Goal: Information Seeking & Learning: Learn about a topic

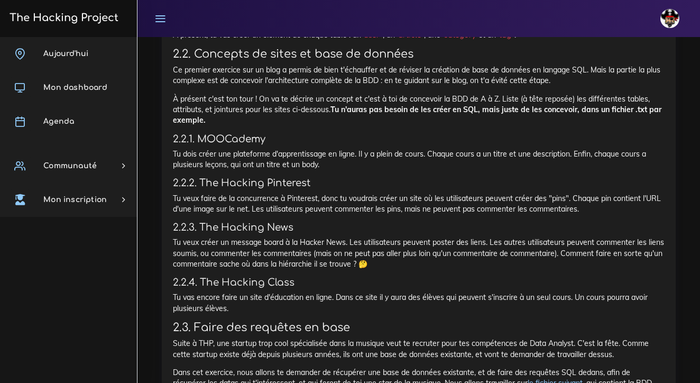
scroll to position [1358, 0]
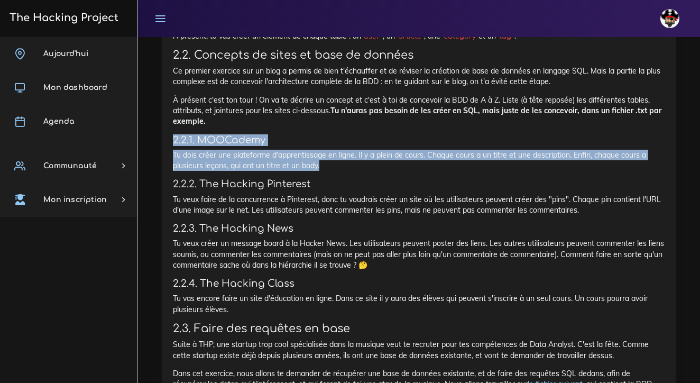
drag, startPoint x: 327, startPoint y: 91, endPoint x: 154, endPoint y: 68, distance: 174.5
click at [154, 68] on div "Projets : Jouer avec ses premières base de données Jouer avec ses premières bas…" at bounding box center [419, 244] width 530 height 1083
click at [336, 150] on p "Tu dois créer une plateforme d'apprentissage en ligne. Il y a plein de cours. C…" at bounding box center [419, 161] width 492 height 22
drag, startPoint x: 323, startPoint y: 94, endPoint x: 162, endPoint y: 65, distance: 163.4
click at [162, 65] on div "Jouer avec ses premières base de données On va créer une bases de données et jo…" at bounding box center [419, 260] width 514 height 1024
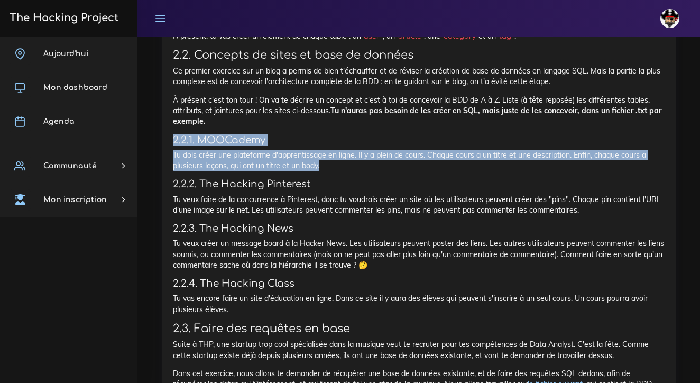
copy div "2.2.1. MOOCademy Tu dois créer une plateforme d'apprentissage en ligne. Il y a …"
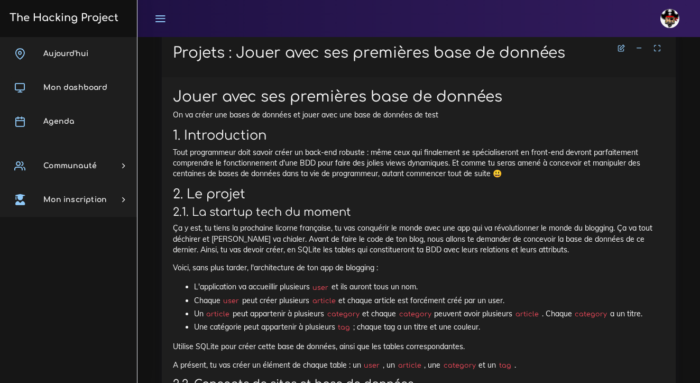
scroll to position [1029, 0]
drag, startPoint x: 215, startPoint y: 94, endPoint x: 300, endPoint y: 93, distance: 85.7
click at [300, 147] on p "Tout programmeur doit savoir créer un back-end robuste : même ceux qui finaleme…" at bounding box center [419, 163] width 492 height 32
click at [279, 187] on h2 "2. Le projet" at bounding box center [419, 194] width 492 height 15
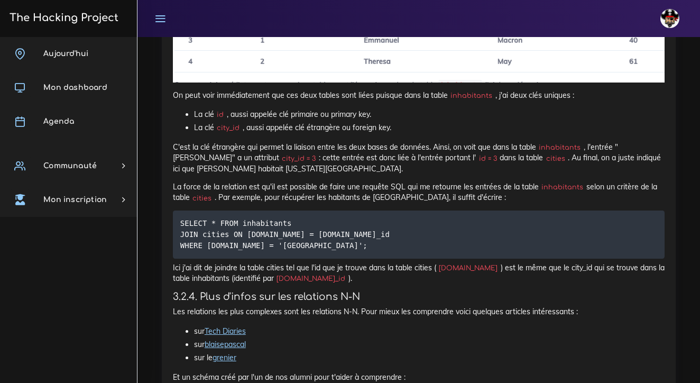
scroll to position [5234, 0]
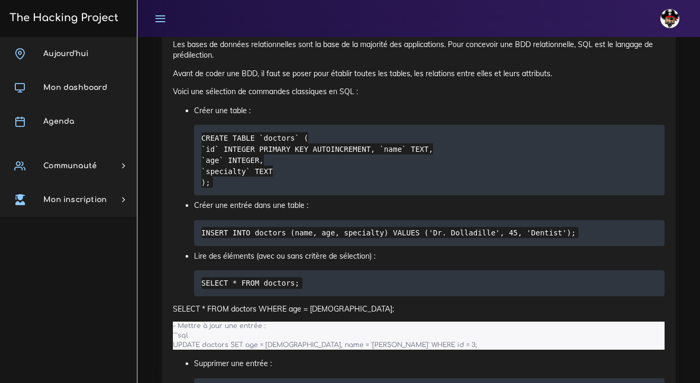
click at [254, 321] on code "- Mettre à jour une entrée : ```sql UPDATE doctors SET age = [DEMOGRAPHIC_DATA]…" at bounding box center [326, 335] width 307 height 29
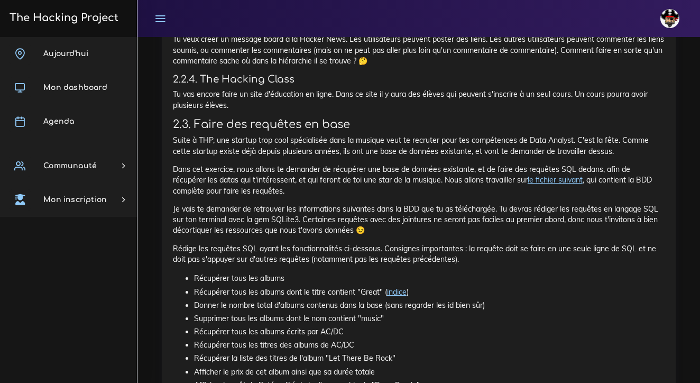
scroll to position [1560, 0]
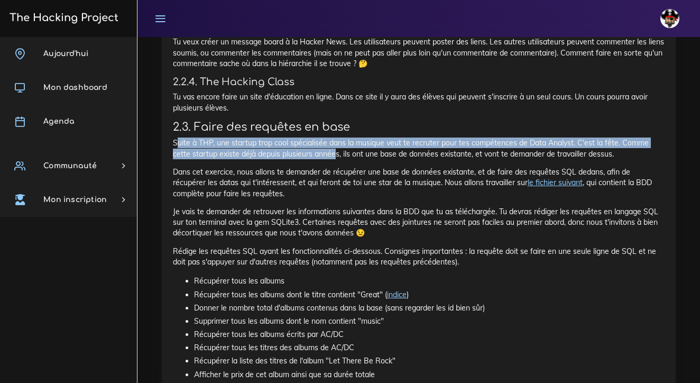
drag, startPoint x: 177, startPoint y: 72, endPoint x: 336, endPoint y: 81, distance: 160.1
click at [336, 138] on p "Suite à THP, une startup trop cool spécialisée dans la musique veut te recruter…" at bounding box center [419, 149] width 492 height 22
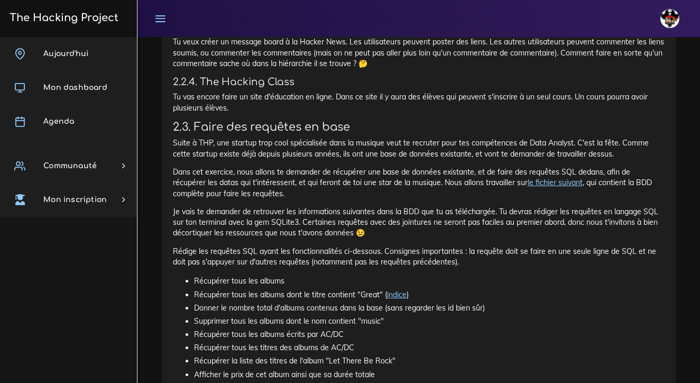
click at [271, 206] on p "Je vais te demander de retrouver les informations suivantes dans la BDD que tu …" at bounding box center [419, 222] width 492 height 32
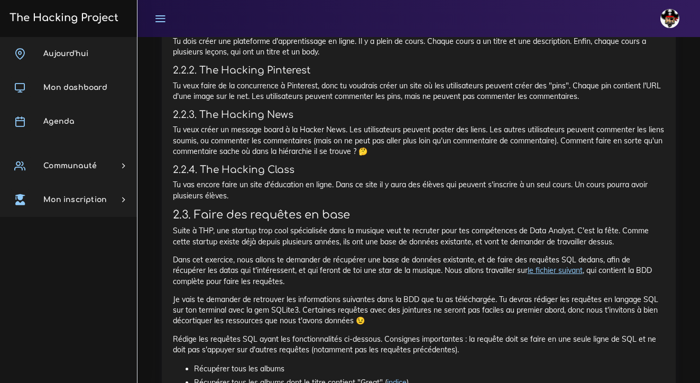
scroll to position [1481, 0]
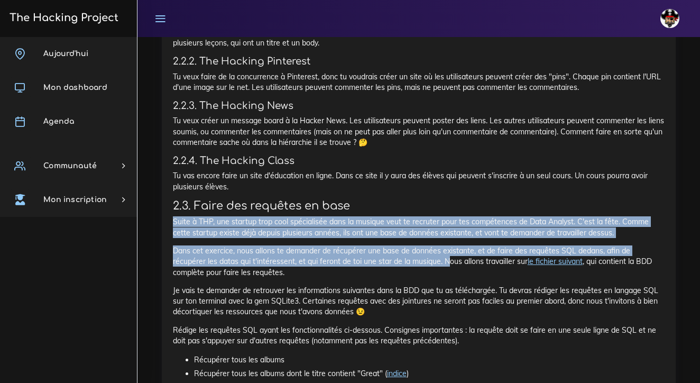
drag, startPoint x: 174, startPoint y: 150, endPoint x: 413, endPoint y: 188, distance: 241.5
click at [413, 188] on div "Jouer avec ses premières base de données On va créer une bases de données et jo…" at bounding box center [419, 134] width 492 height 995
click at [534, 257] on link "le fichier suivant" at bounding box center [555, 262] width 55 height 10
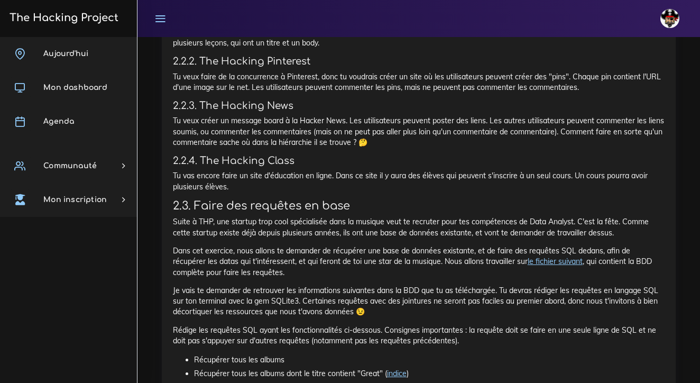
click at [248, 169] on div "Jouer avec ses premières base de données On va créer une bases de données et jo…" at bounding box center [419, 134] width 492 height 995
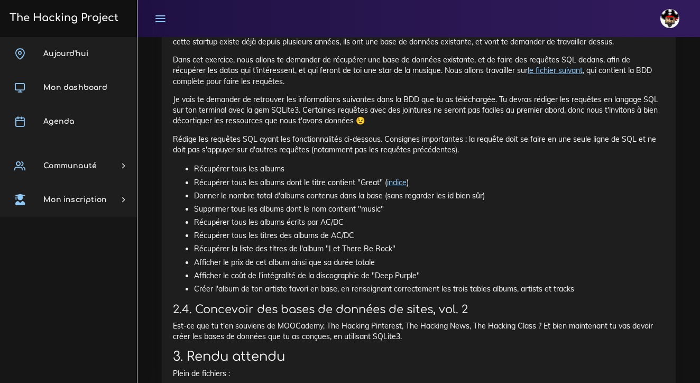
scroll to position [1672, 0]
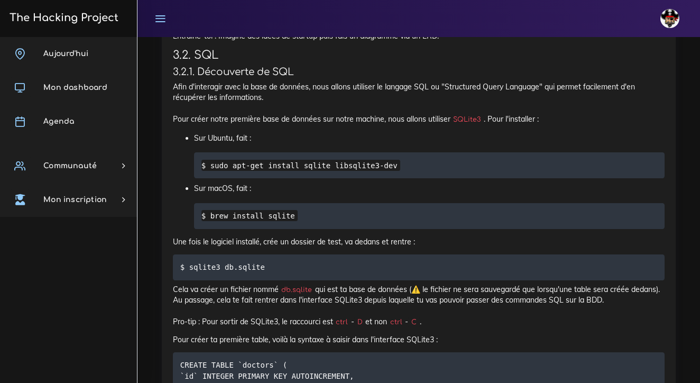
scroll to position [3523, 0]
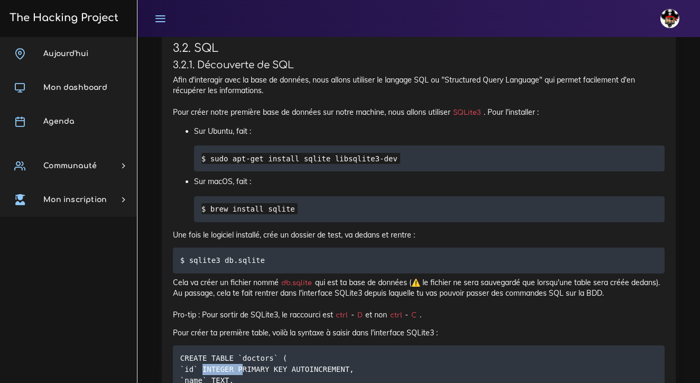
drag, startPoint x: 202, startPoint y: 279, endPoint x: 243, endPoint y: 279, distance: 41.3
click at [243, 352] on code "CREATE TABLE `doctors` ( `id` INTEGER PRIMARY KEY AUTOINCREMENT, `name` TEXT, `…" at bounding box center [269, 385] width 178 height 67
drag, startPoint x: 243, startPoint y: 279, endPoint x: 280, endPoint y: 278, distance: 37.0
click at [280, 352] on code "CREATE TABLE `doctors` ( `id` INTEGER PRIMARY KEY AUTOINCREMENT, `name` TEXT, `…" at bounding box center [269, 385] width 178 height 67
drag, startPoint x: 291, startPoint y: 279, endPoint x: 350, endPoint y: 277, distance: 58.7
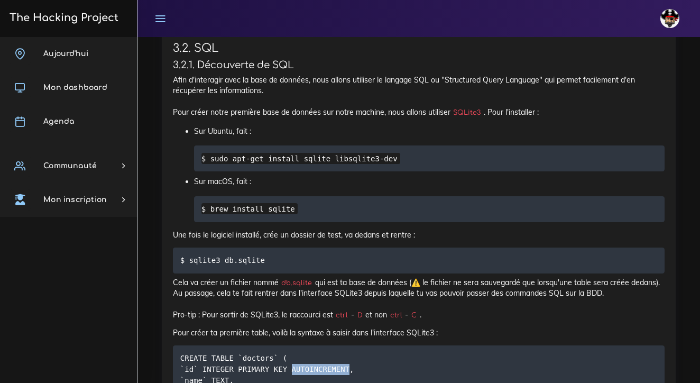
click at [350, 352] on code "CREATE TABLE `doctors` ( `id` INTEGER PRIMARY KEY AUTOINCREMENT, `name` TEXT, `…" at bounding box center [269, 385] width 178 height 67
click at [498, 277] on p "Cela va créer un fichier nommé db.sqlite qui est ta base de données (⚠️ le fich…" at bounding box center [419, 298] width 492 height 43
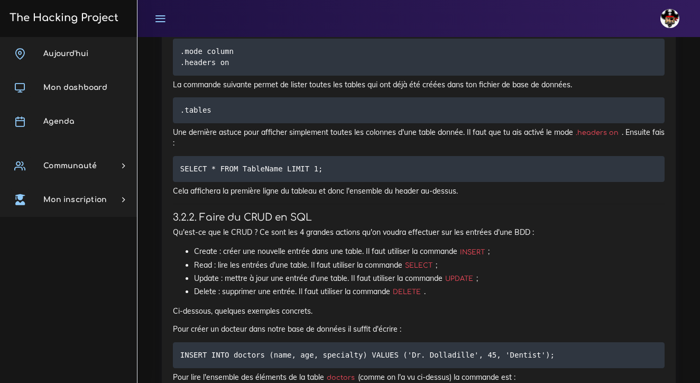
scroll to position [4031, 0]
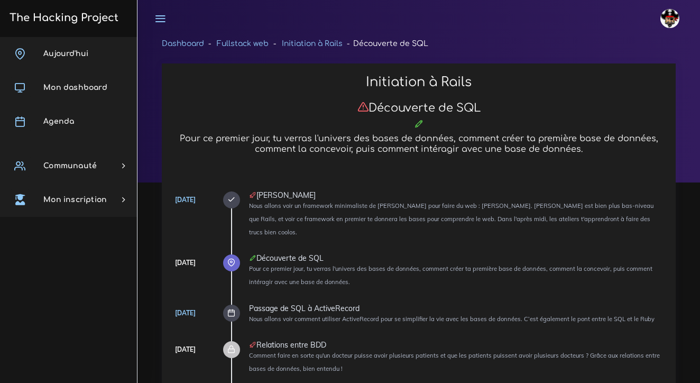
scroll to position [1672, 0]
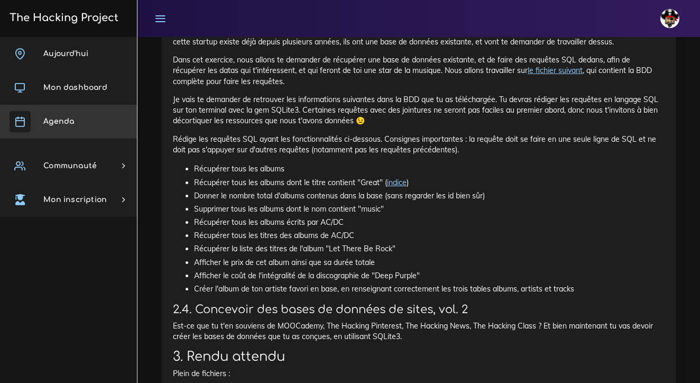
click at [56, 122] on span "Agenda" at bounding box center [58, 121] width 31 height 8
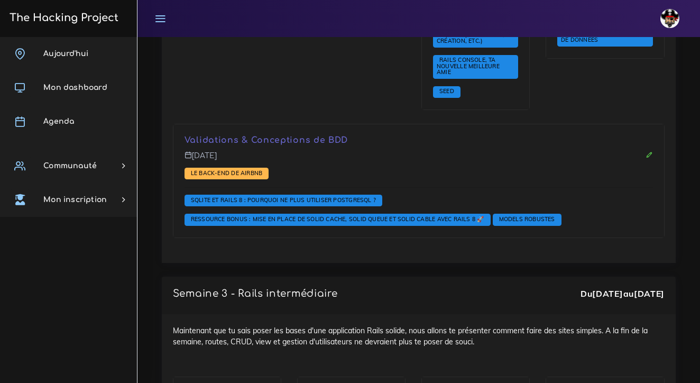
scroll to position [2245, 0]
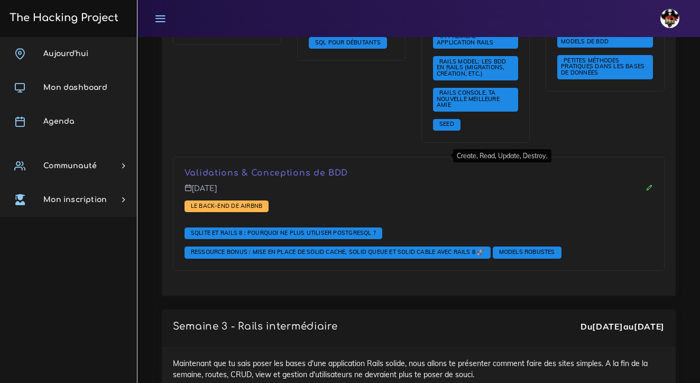
scroll to position [2212, 0]
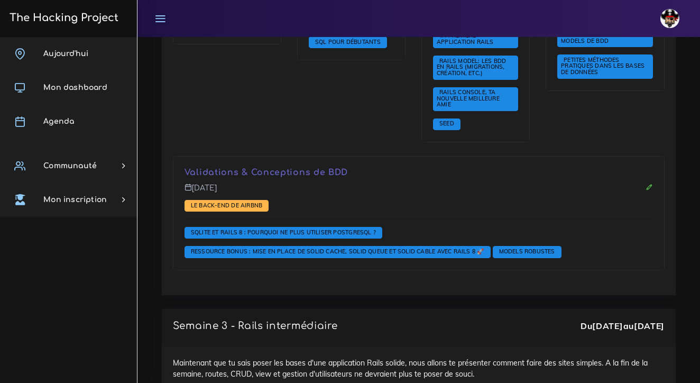
drag, startPoint x: 403, startPoint y: 157, endPoint x: 403, endPoint y: 163, distance: 6.3
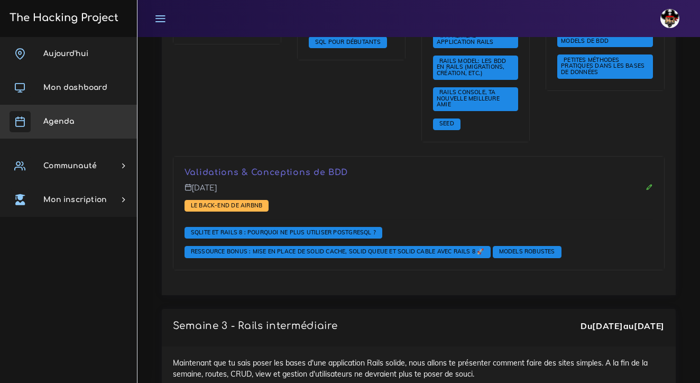
click at [83, 124] on link "Agenda" at bounding box center [68, 122] width 137 height 34
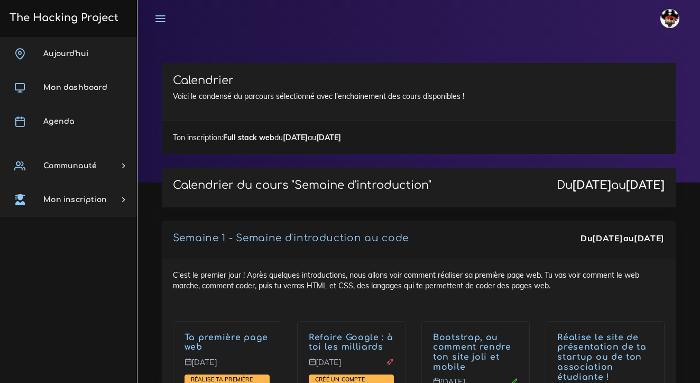
click at [417, 204] on div "Calendrier du cours "Semaine d'introduction" Du 1 sept. au 19 sept." at bounding box center [419, 187] width 514 height 39
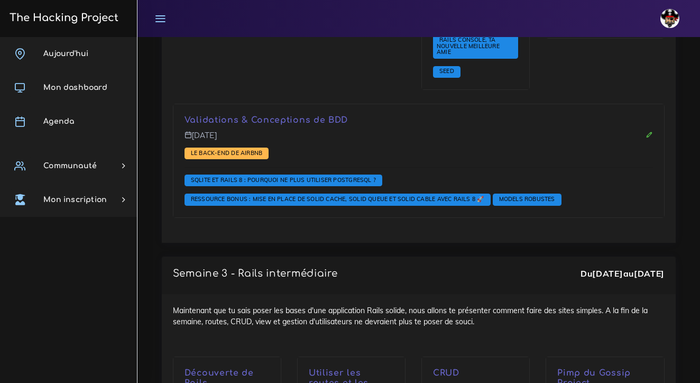
scroll to position [2268, 0]
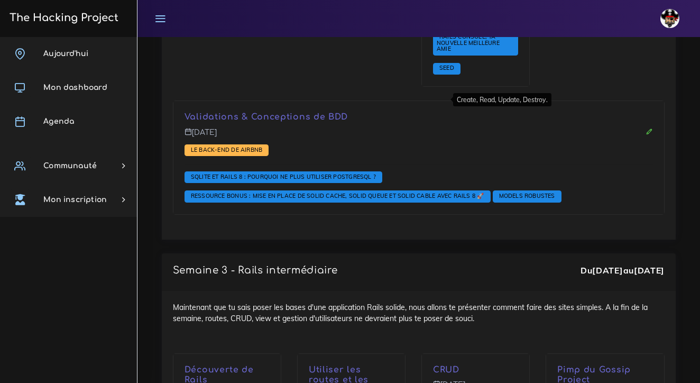
click at [433, 365] on p "CRUD" at bounding box center [475, 370] width 85 height 10
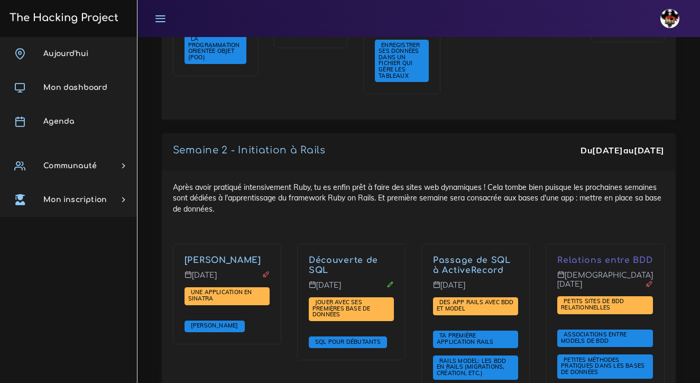
scroll to position [1912, 0]
click at [433, 256] on link "Passage de SQL à ActiveRecord" at bounding box center [472, 266] width 78 height 20
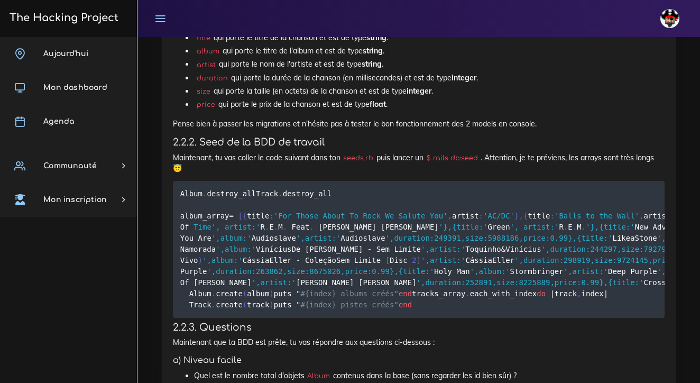
scroll to position [1752, 0]
